Goal: Check status: Check status

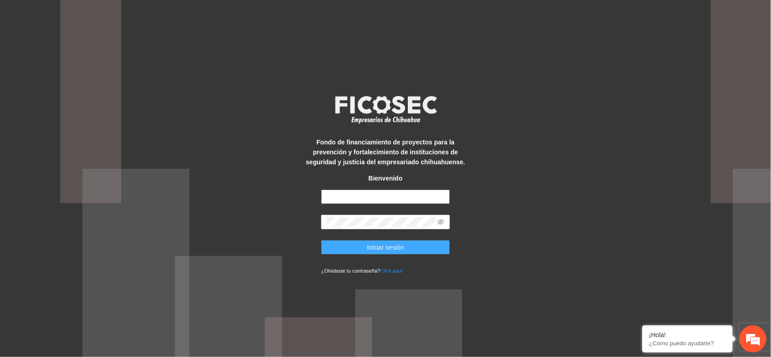
type input "**********"
click at [367, 251] on span "Iniciar sesión" at bounding box center [385, 248] width 37 height 10
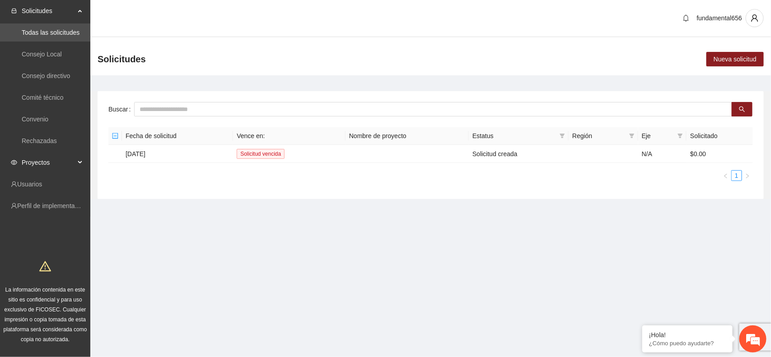
drag, startPoint x: 79, startPoint y: 161, endPoint x: 73, endPoint y: 160, distance: 6.4
click at [79, 161] on div "Proyectos" at bounding box center [45, 163] width 90 height 18
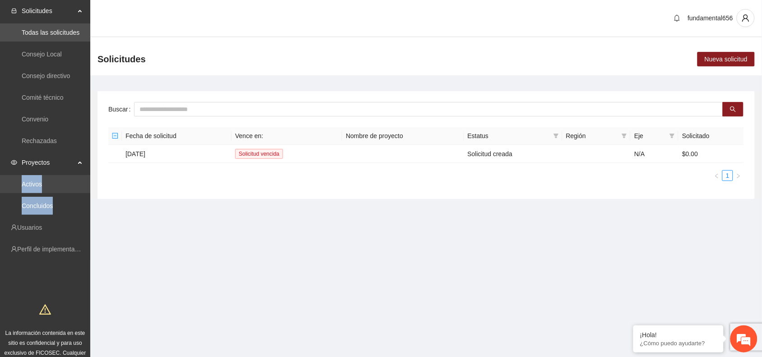
click at [36, 182] on link "Activos" at bounding box center [32, 184] width 20 height 7
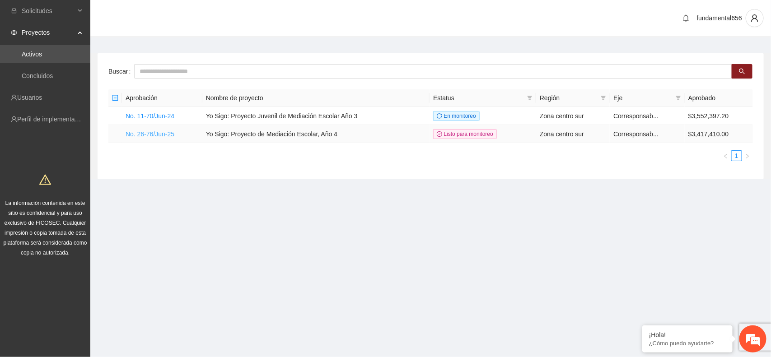
click at [159, 132] on link "No. 26-76/Jun-25" at bounding box center [150, 134] width 49 height 7
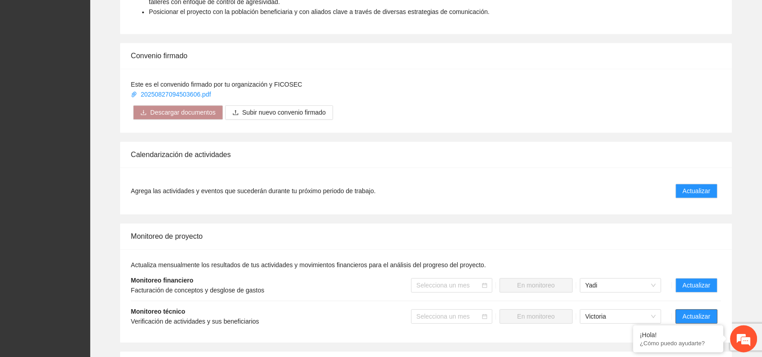
click at [700, 318] on span "Actualizar" at bounding box center [697, 317] width 28 height 10
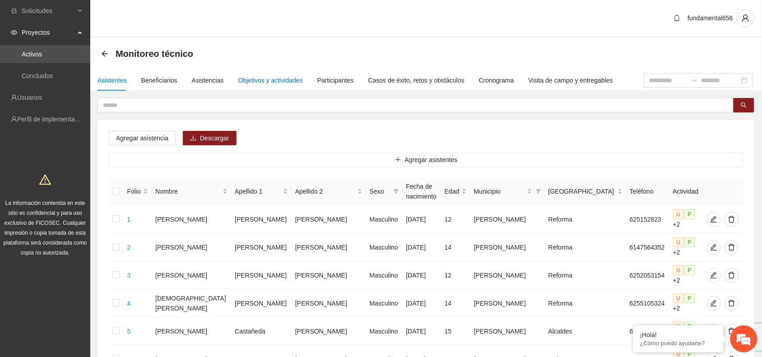
click at [267, 79] on div "Objetivos y actividades" at bounding box center [270, 80] width 65 height 10
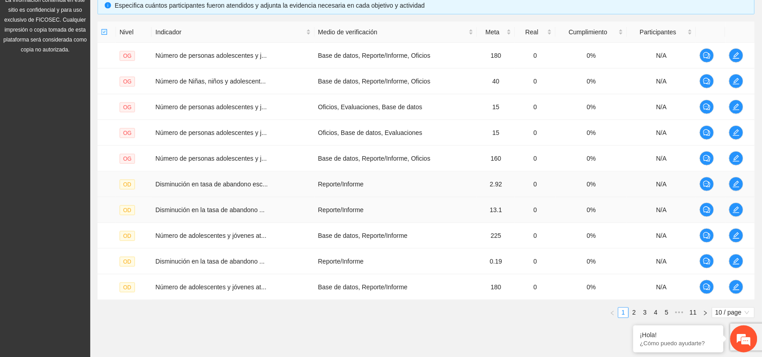
scroll to position [234, 0]
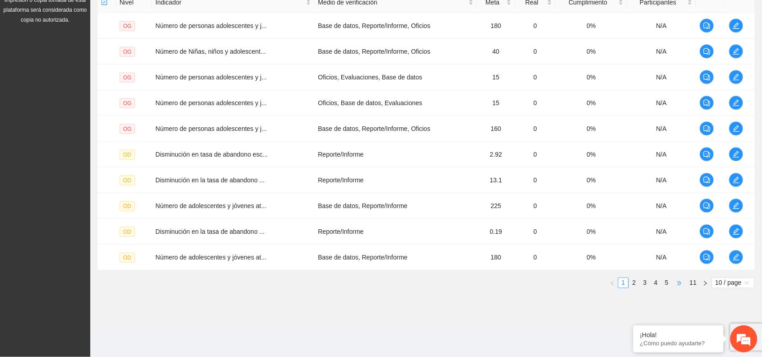
click at [681, 283] on span "•••" at bounding box center [680, 283] width 14 height 11
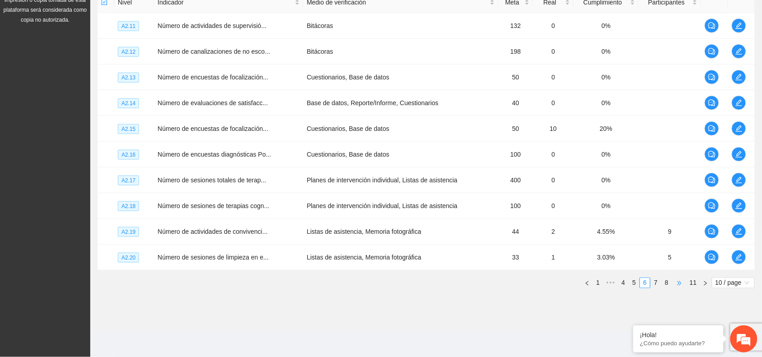
click at [684, 283] on span "•••" at bounding box center [680, 283] width 14 height 11
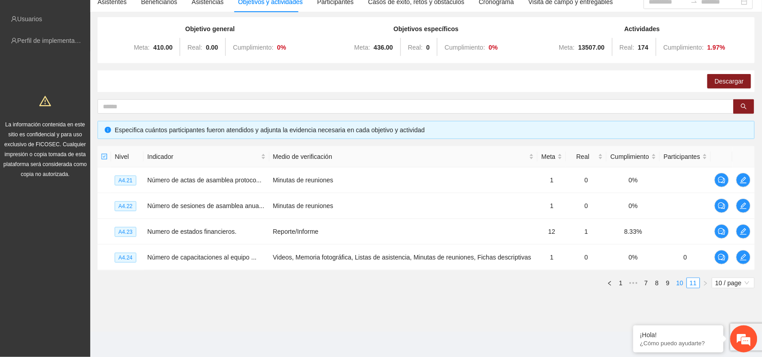
click at [681, 286] on link "10" at bounding box center [680, 283] width 13 height 10
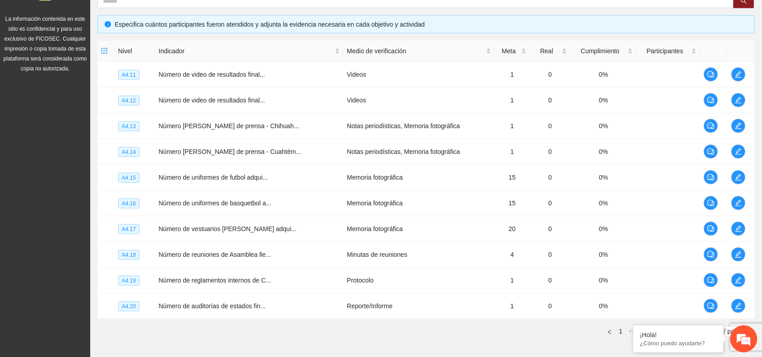
scroll to position [234, 0]
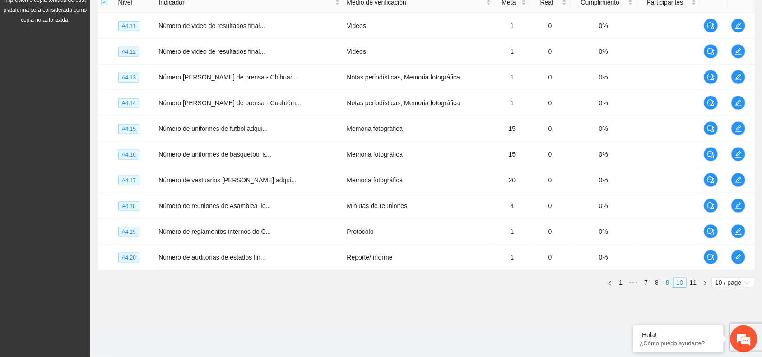
click at [667, 287] on link "9" at bounding box center [668, 283] width 10 height 10
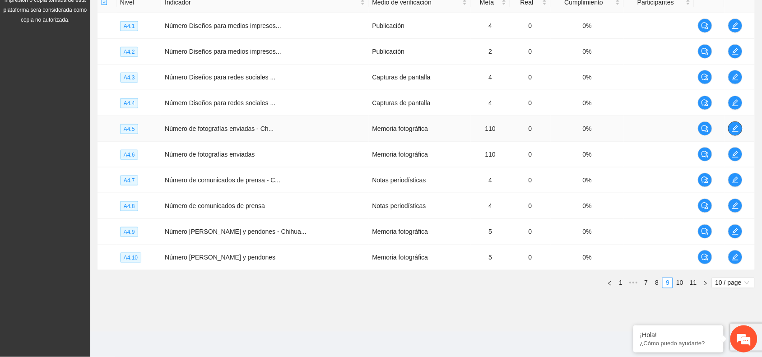
click at [739, 126] on span "edit" at bounding box center [736, 128] width 14 height 7
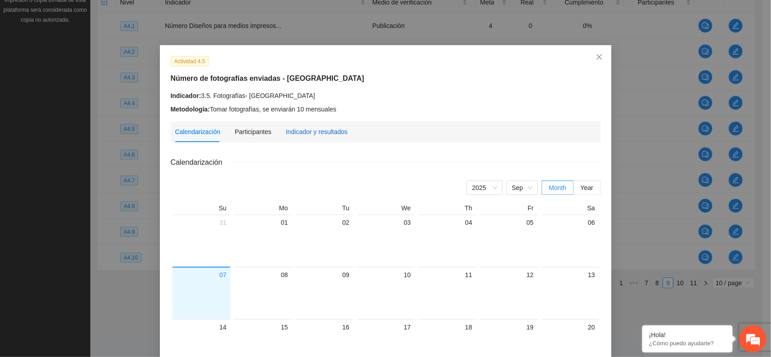
click at [321, 132] on div "Indicador y resultados" at bounding box center [317, 132] width 62 height 10
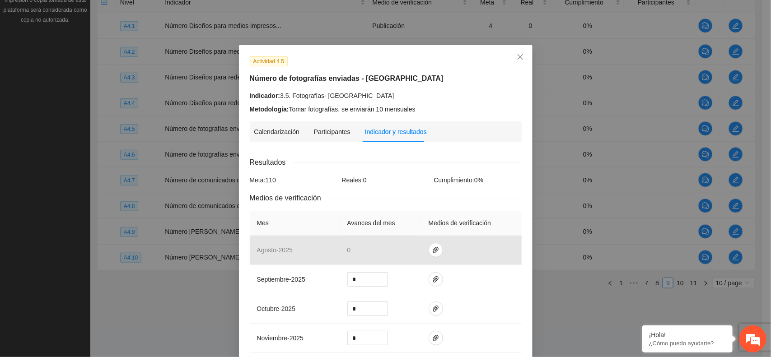
click at [171, 303] on div "Actividad 4.5 Número de fotografías enviadas - Chihuahua Indicador: 3.5. Fotogr…" at bounding box center [385, 178] width 771 height 357
click at [517, 56] on icon "close" at bounding box center [520, 56] width 7 height 7
